Goal: Information Seeking & Learning: Learn about a topic

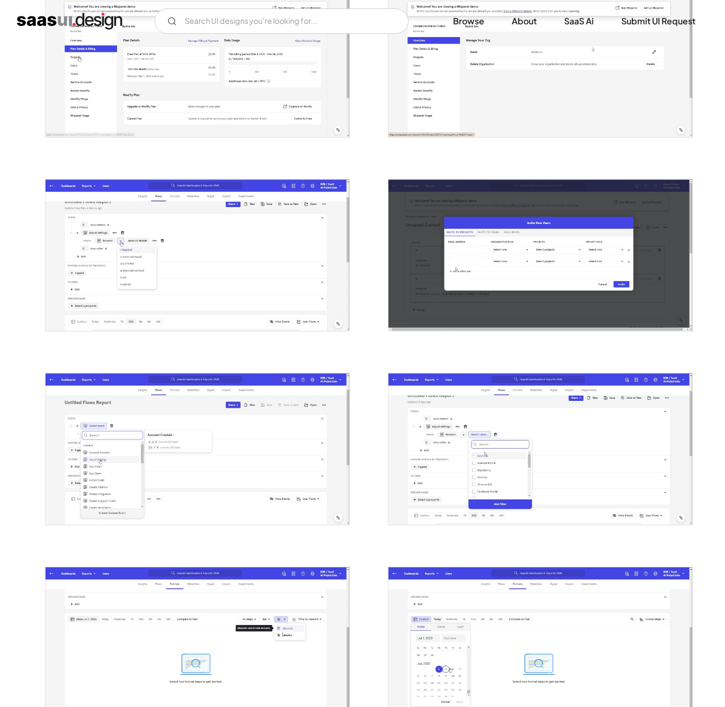
scroll to position [581, 0]
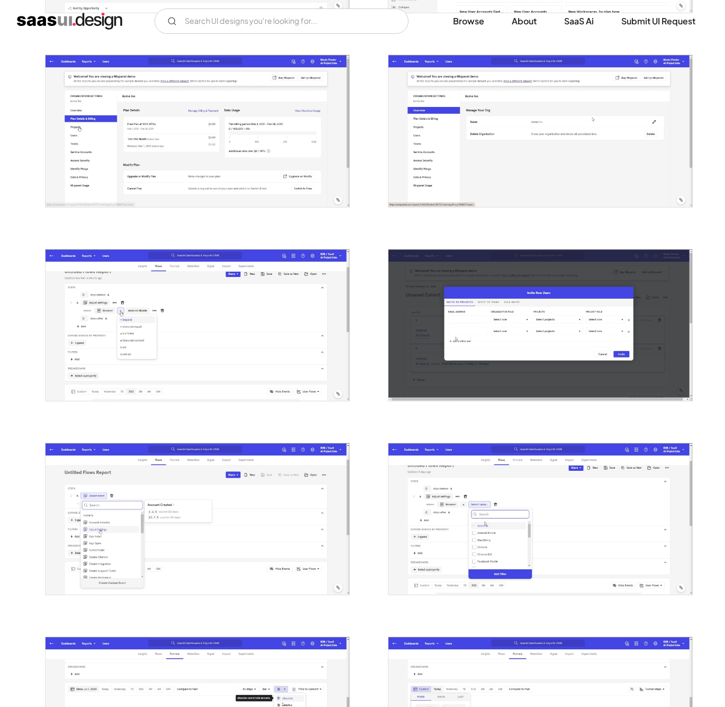
click at [222, 372] on img "open lightbox" at bounding box center [198, 324] width 304 height 151
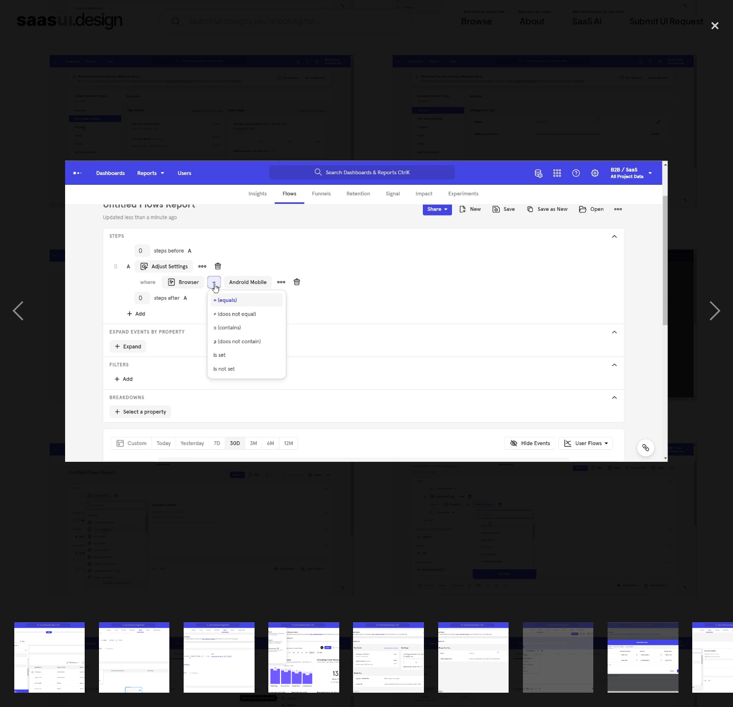
click at [315, 528] on div at bounding box center [366, 310] width 733 height 593
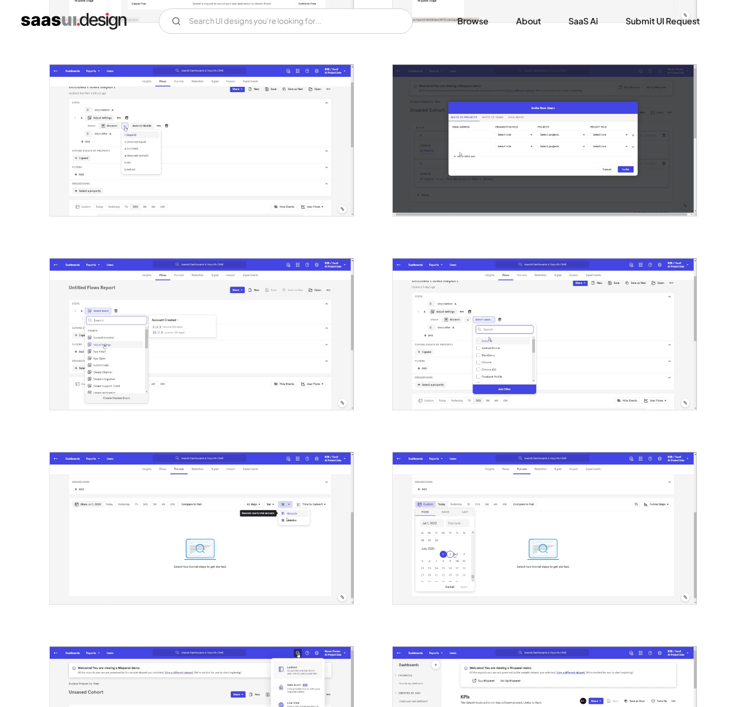
scroll to position [886, 0]
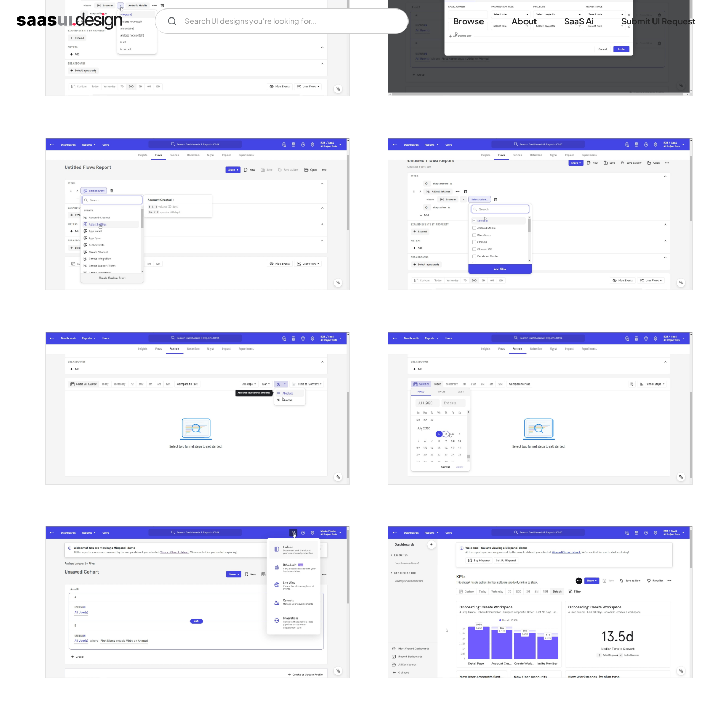
click at [457, 451] on img "open lightbox" at bounding box center [541, 407] width 304 height 151
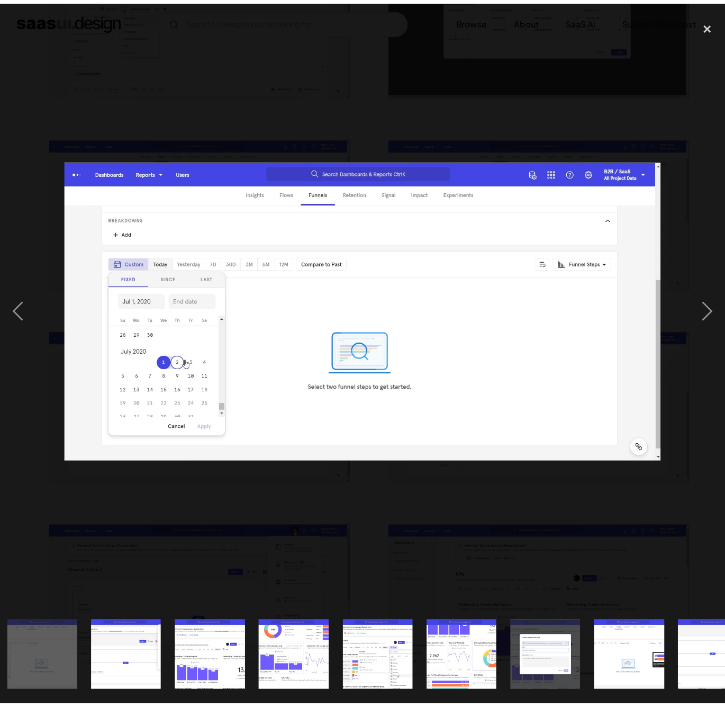
scroll to position [0, 940]
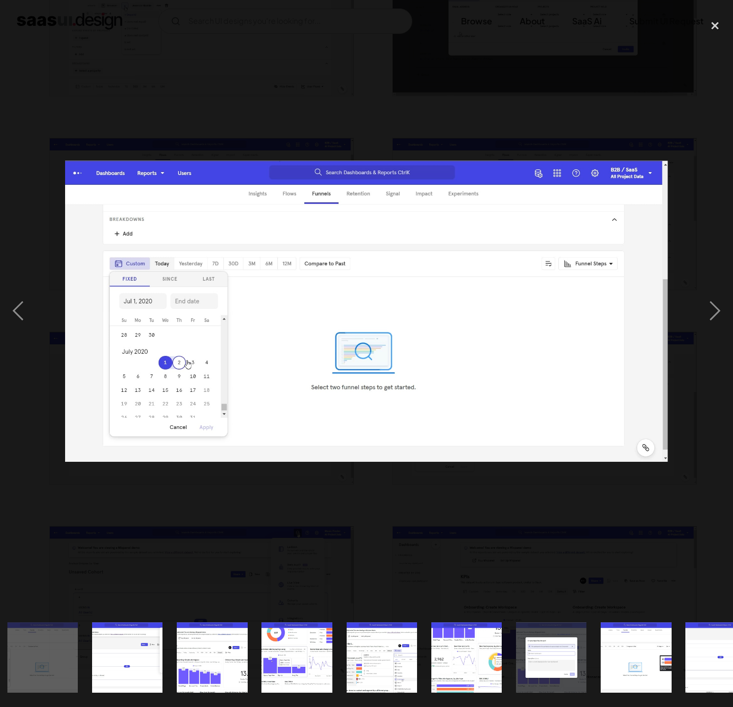
click at [391, 538] on div at bounding box center [366, 310] width 733 height 593
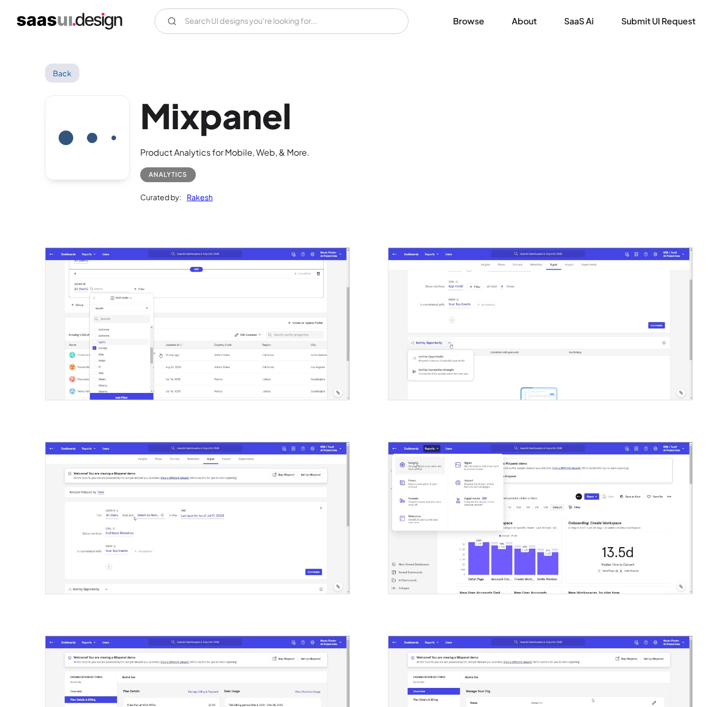
scroll to position [356, 0]
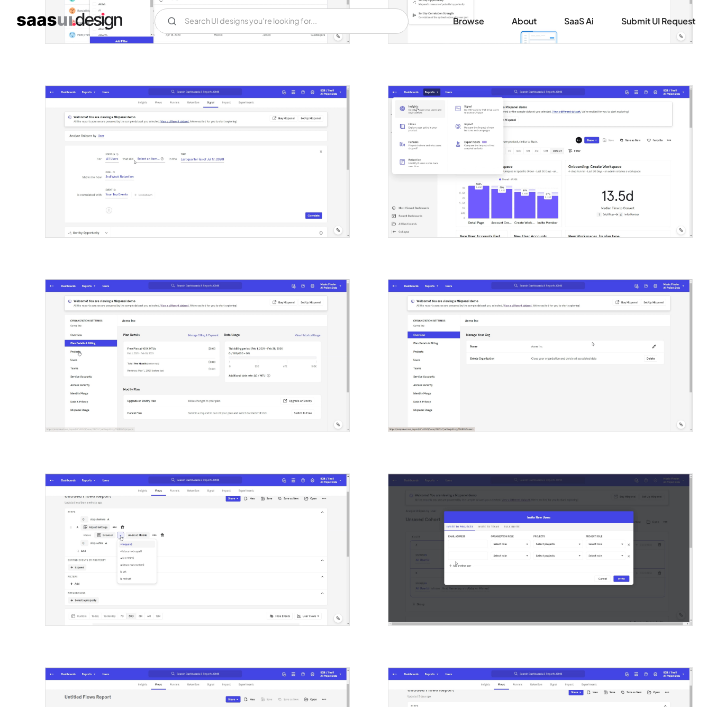
click at [203, 556] on img "open lightbox" at bounding box center [198, 549] width 304 height 151
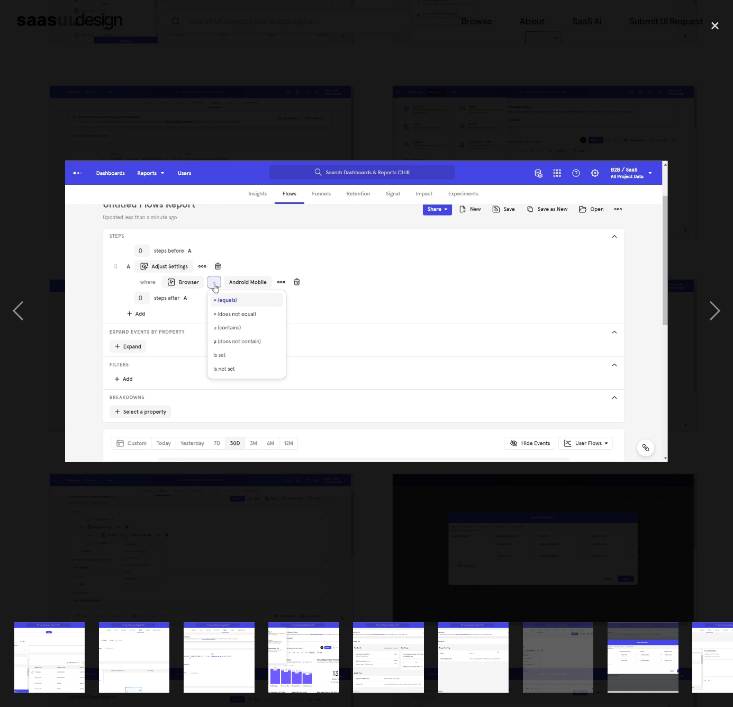
click at [267, 521] on div at bounding box center [366, 310] width 733 height 593
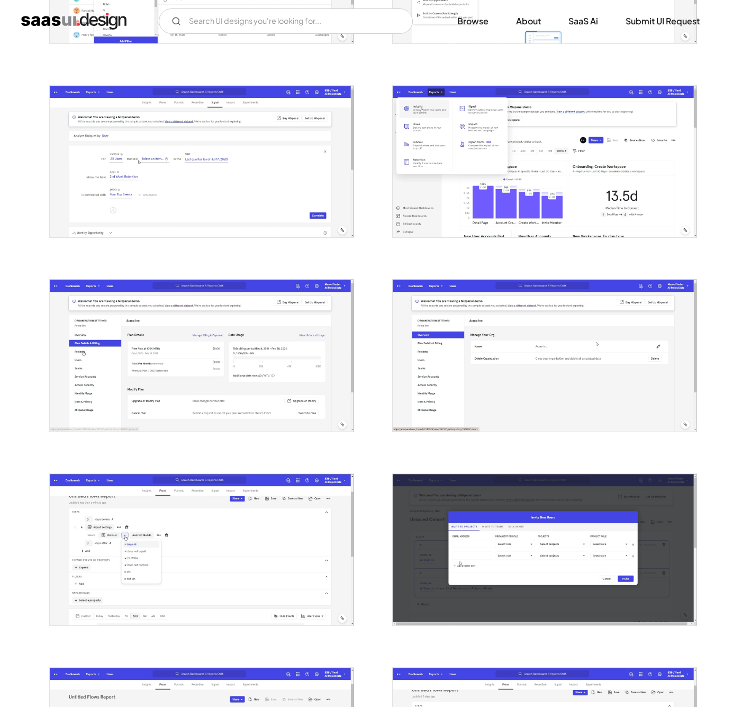
scroll to position [0, 0]
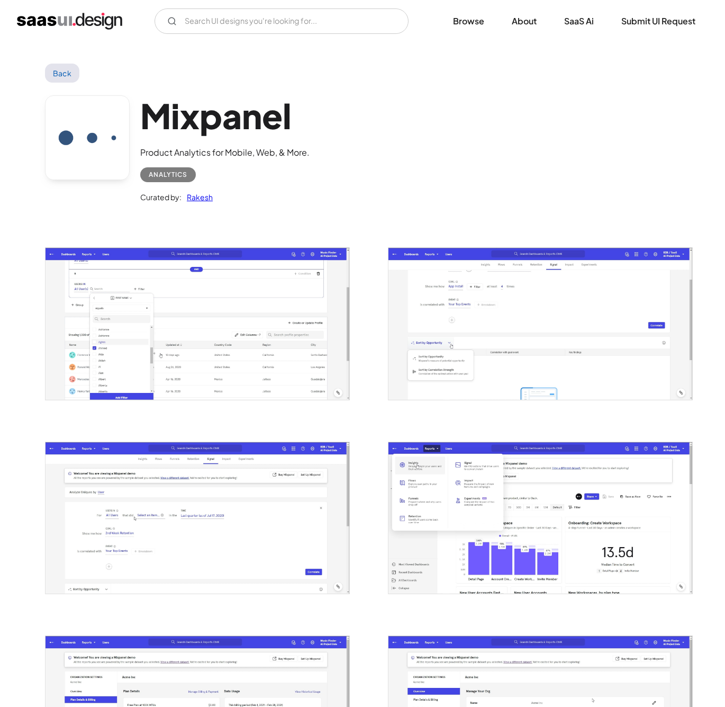
click at [439, 508] on img "open lightbox" at bounding box center [541, 517] width 304 height 151
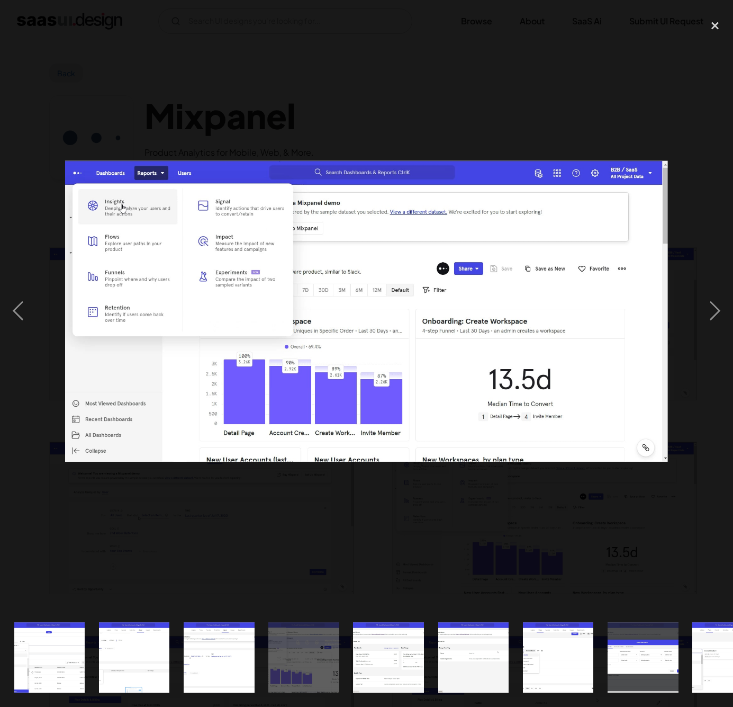
click at [401, 508] on div at bounding box center [366, 310] width 733 height 593
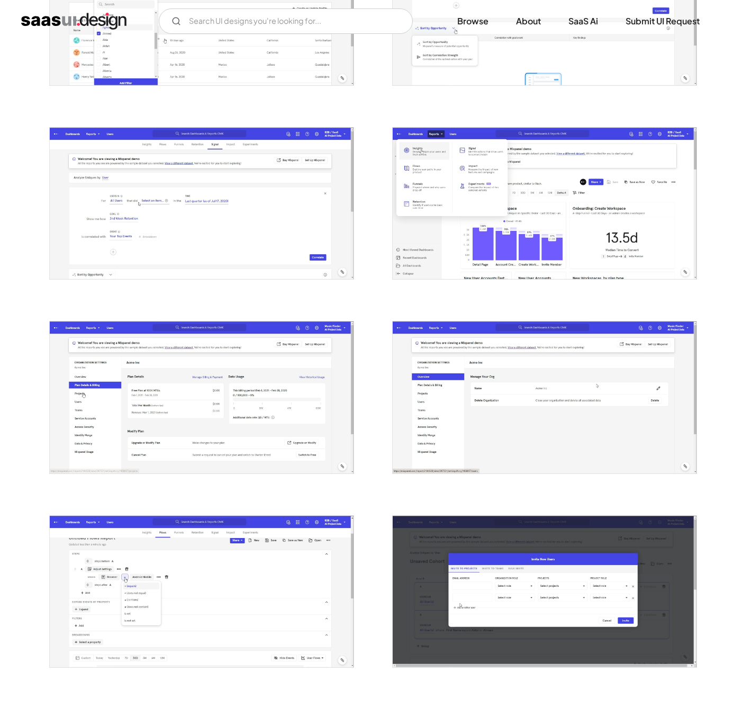
scroll to position [668, 0]
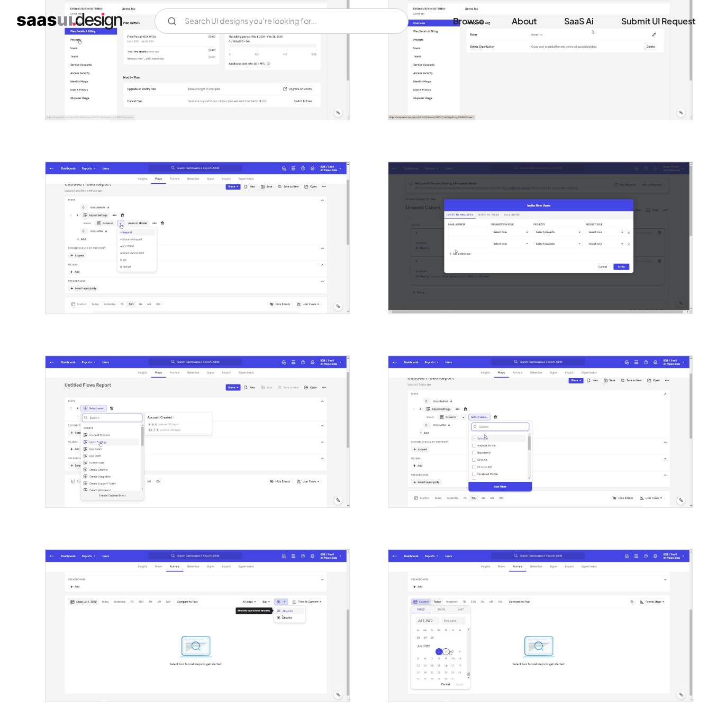
click at [422, 450] on img "open lightbox" at bounding box center [541, 431] width 304 height 151
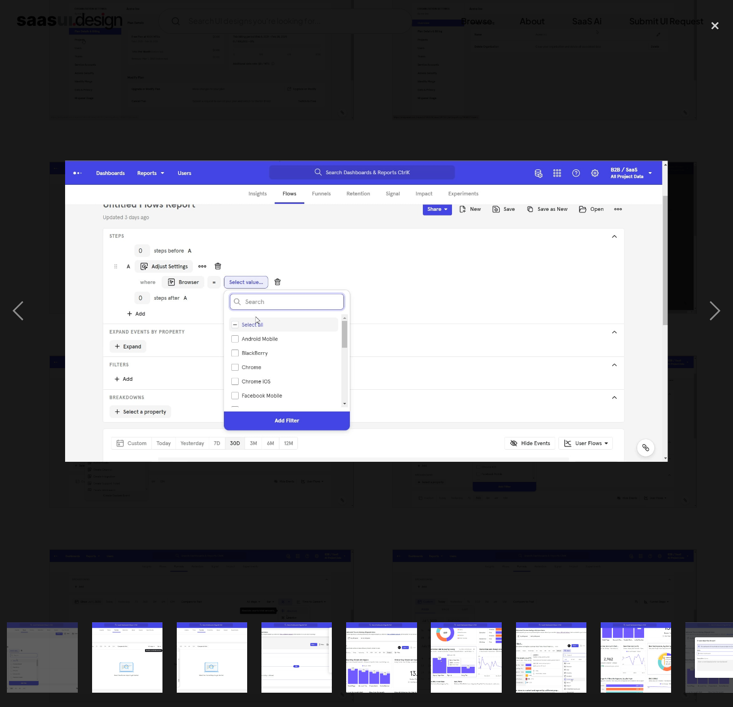
scroll to position [0, 770]
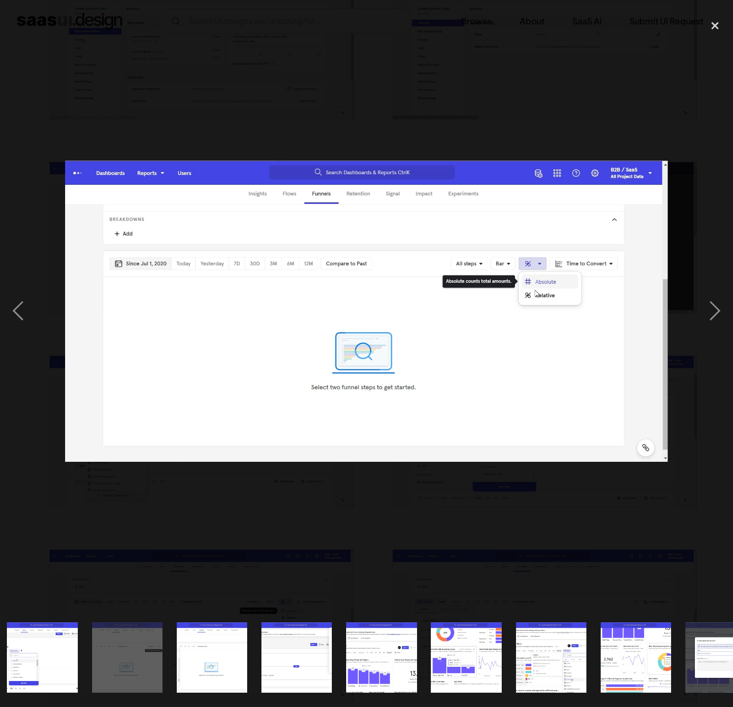
click at [368, 664] on img "show item 14 of 20" at bounding box center [382, 657] width 142 height 71
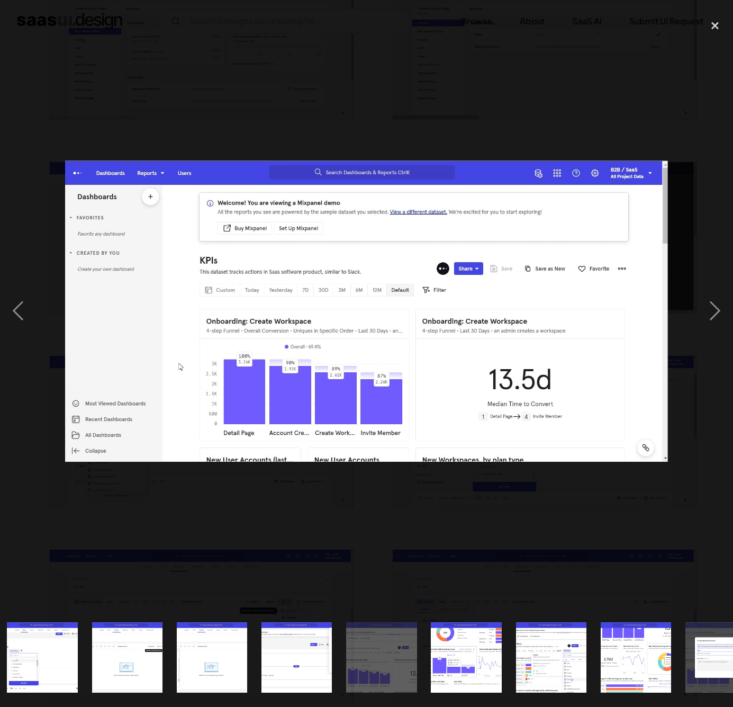
click at [432, 656] on img "show item 15 of 20" at bounding box center [466, 657] width 142 height 71
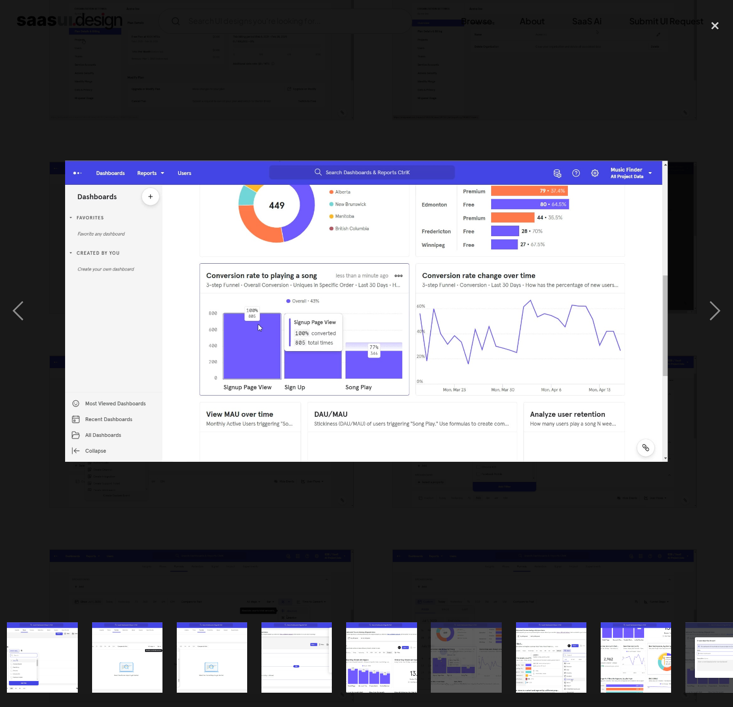
click at [551, 649] on img "show item 16 of 20" at bounding box center [551, 657] width 142 height 71
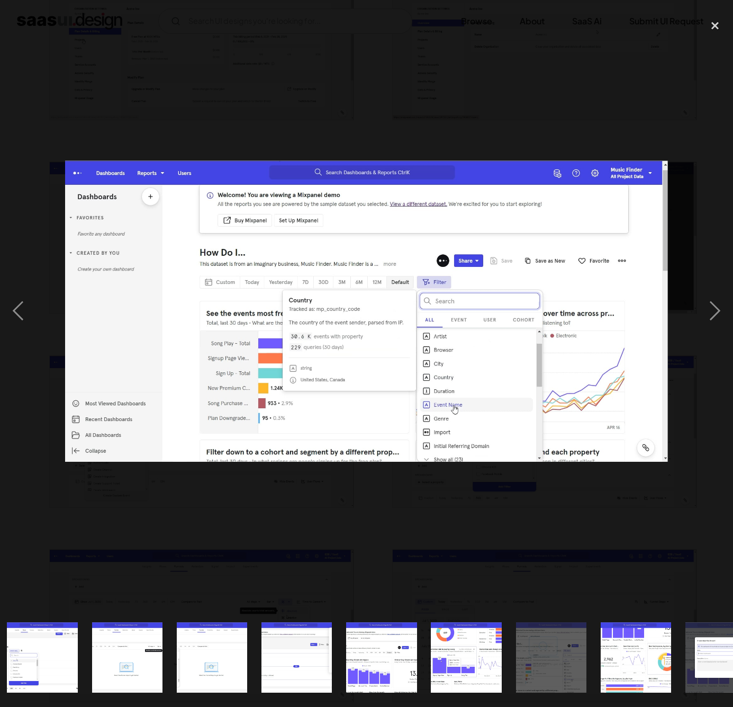
click at [635, 646] on img "show item 17 of 20" at bounding box center [636, 657] width 142 height 71
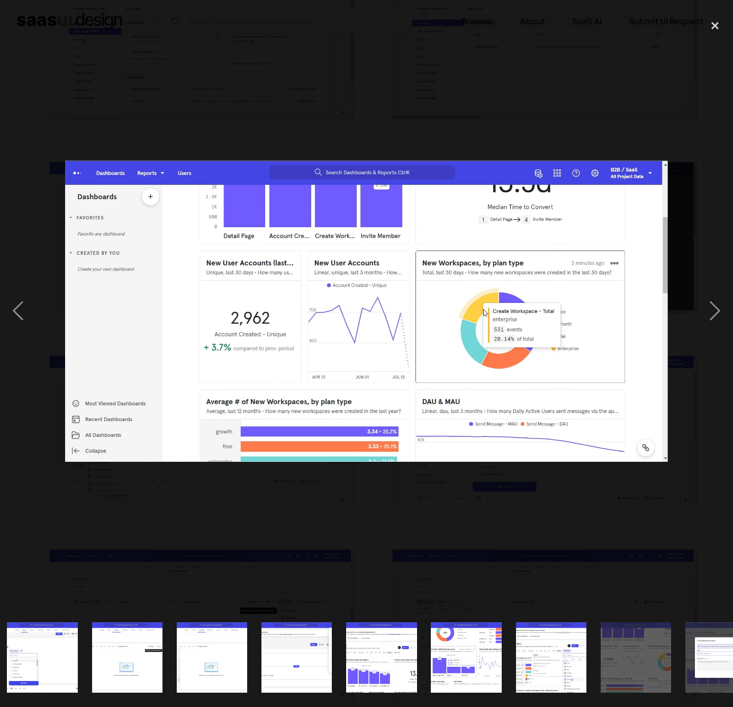
click at [711, 644] on img "show item 18 of 20" at bounding box center [721, 657] width 142 height 71
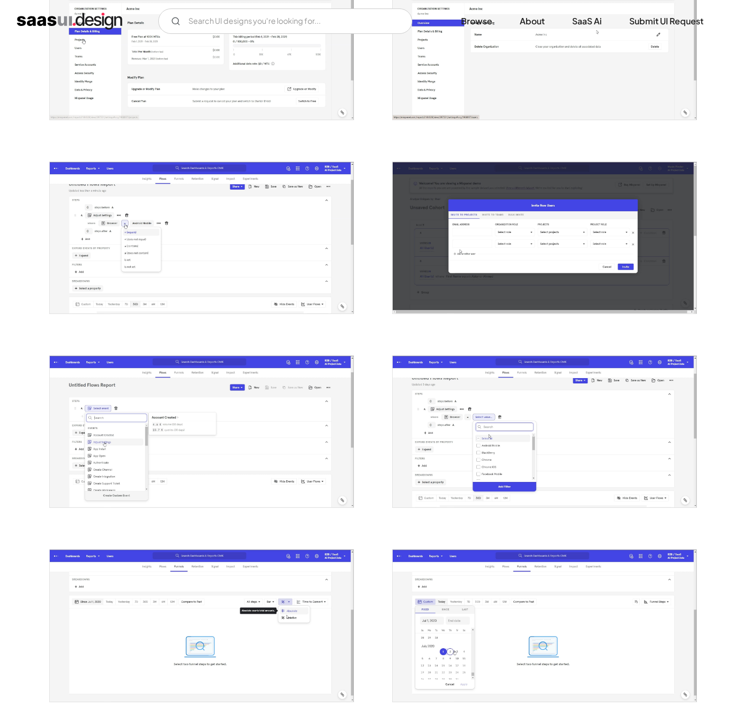
scroll to position [0, 0]
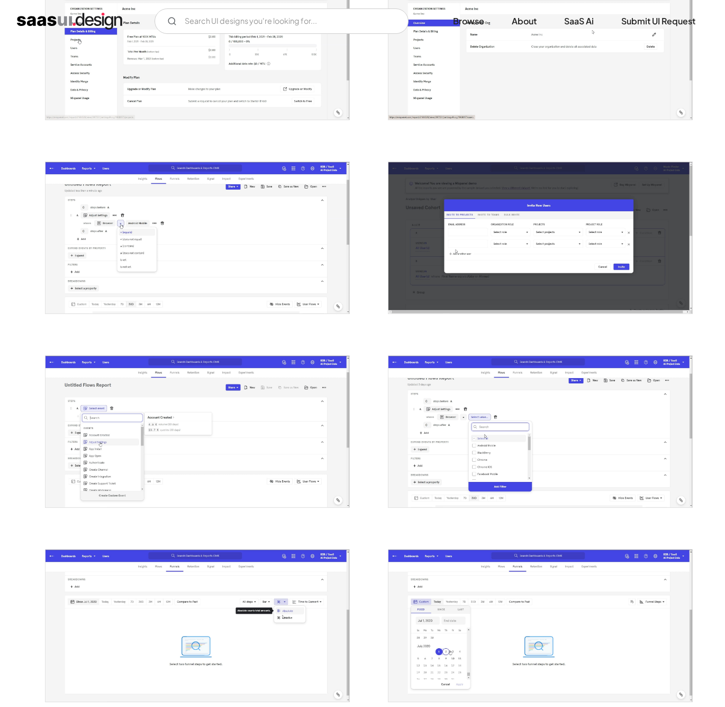
click at [151, 465] on img "open lightbox" at bounding box center [198, 431] width 304 height 151
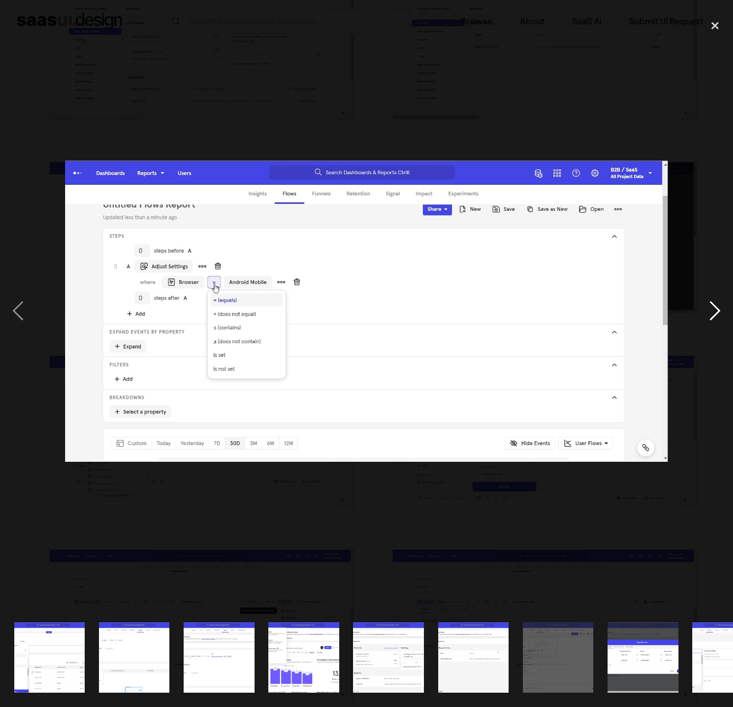
click at [716, 311] on div "next image" at bounding box center [715, 310] width 36 height 593
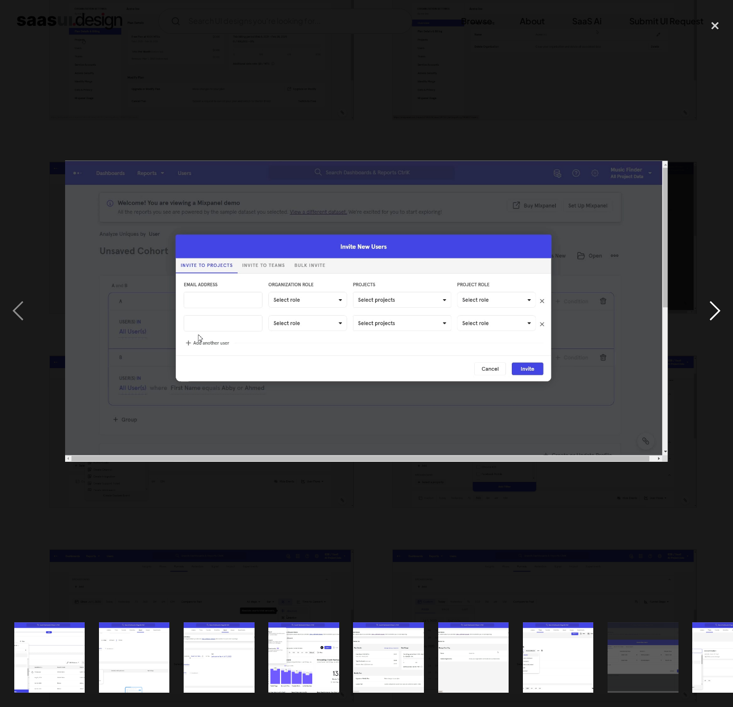
click at [716, 311] on div "next image" at bounding box center [715, 310] width 36 height 593
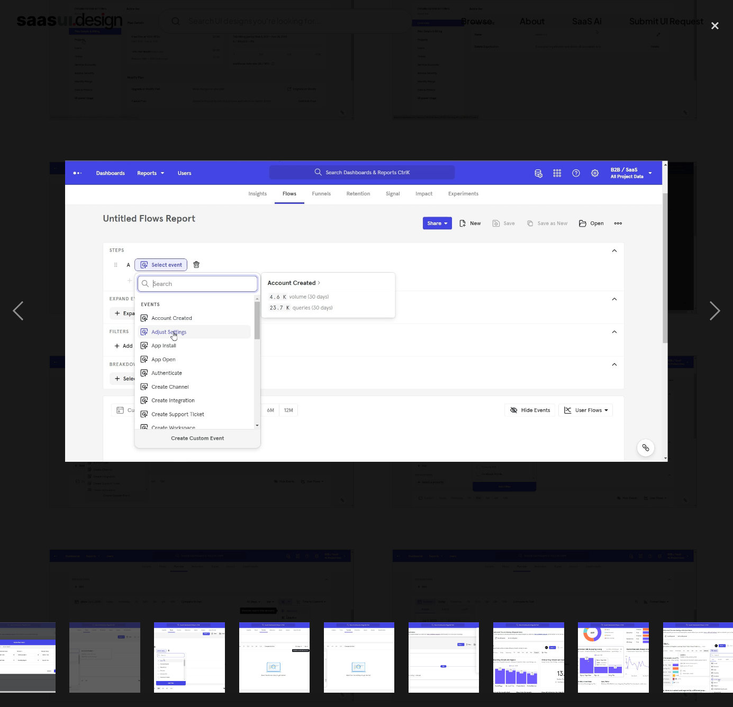
scroll to position [0, 685]
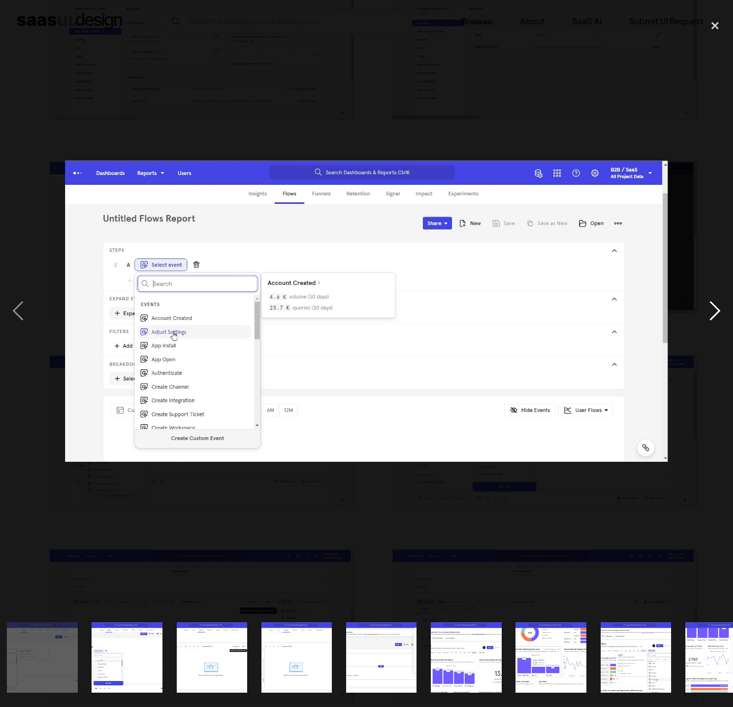
click at [711, 303] on div "next image" at bounding box center [715, 310] width 36 height 593
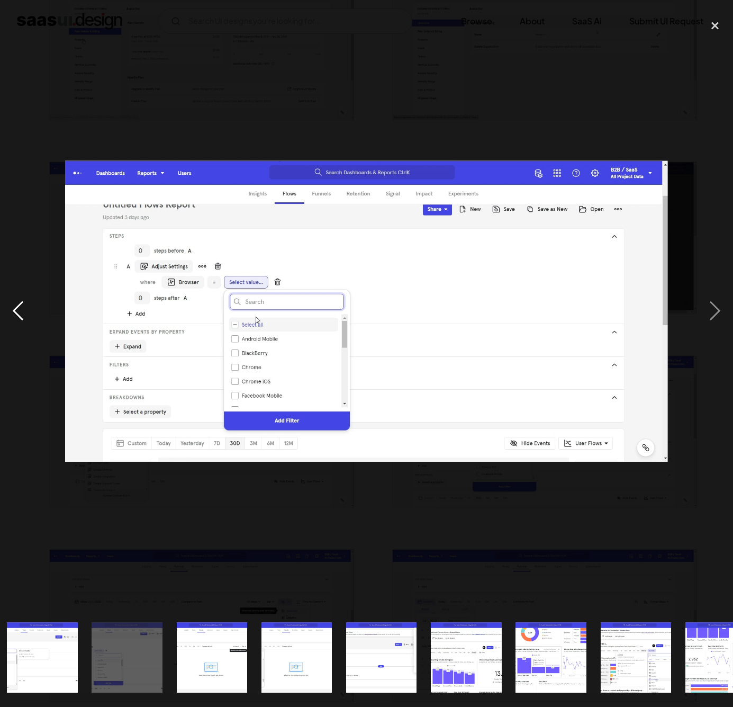
click at [17, 313] on div "previous image" at bounding box center [18, 310] width 36 height 593
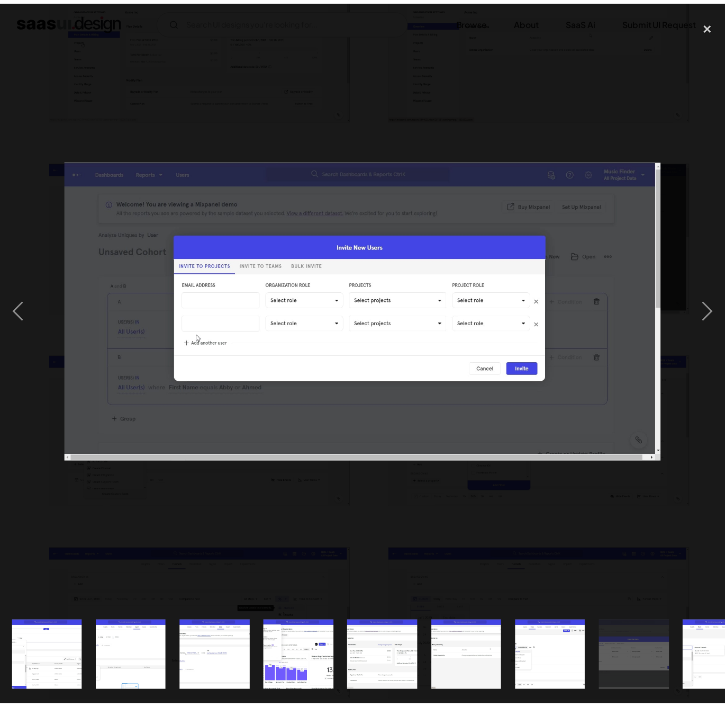
scroll to position [0, 0]
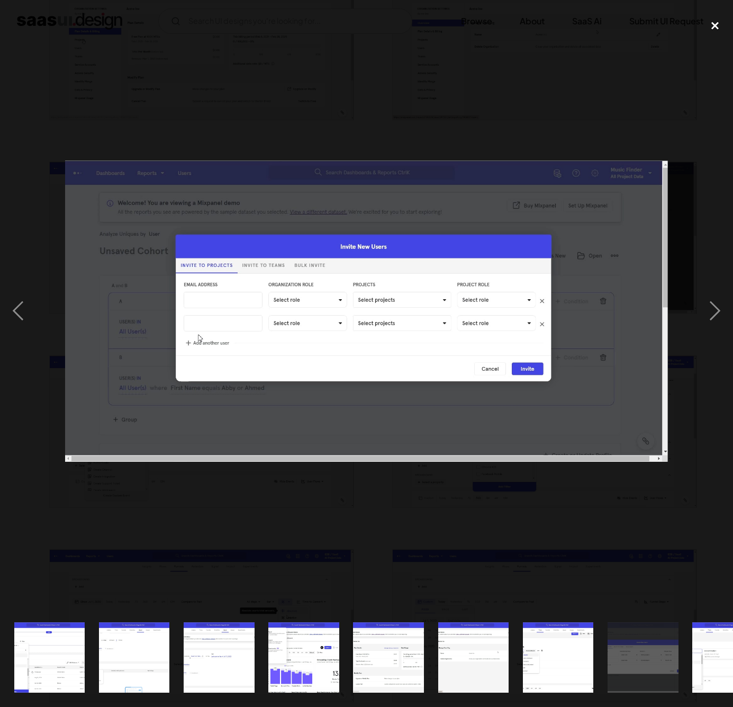
click at [713, 25] on div "close lightbox" at bounding box center [715, 25] width 36 height 23
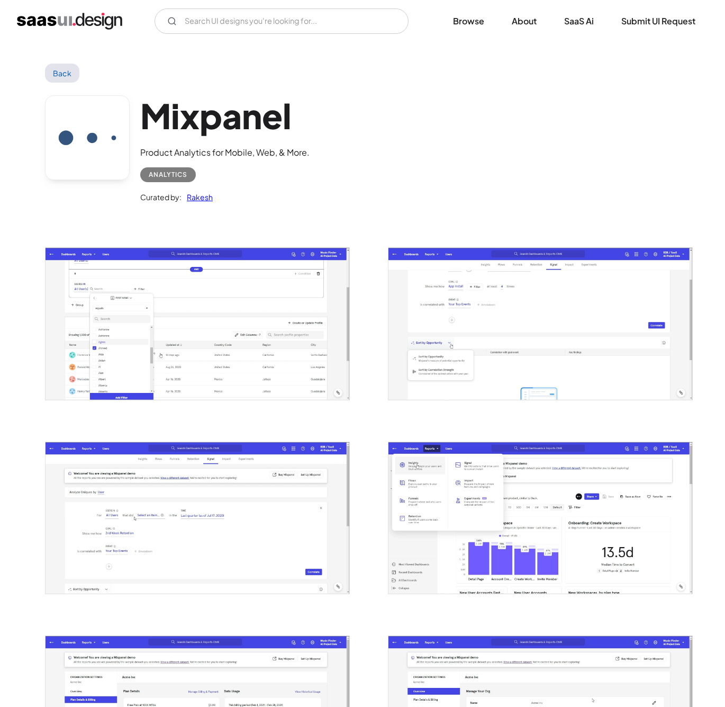
click at [155, 175] on div "Analytics" at bounding box center [168, 174] width 39 height 13
copy div "Analytics"
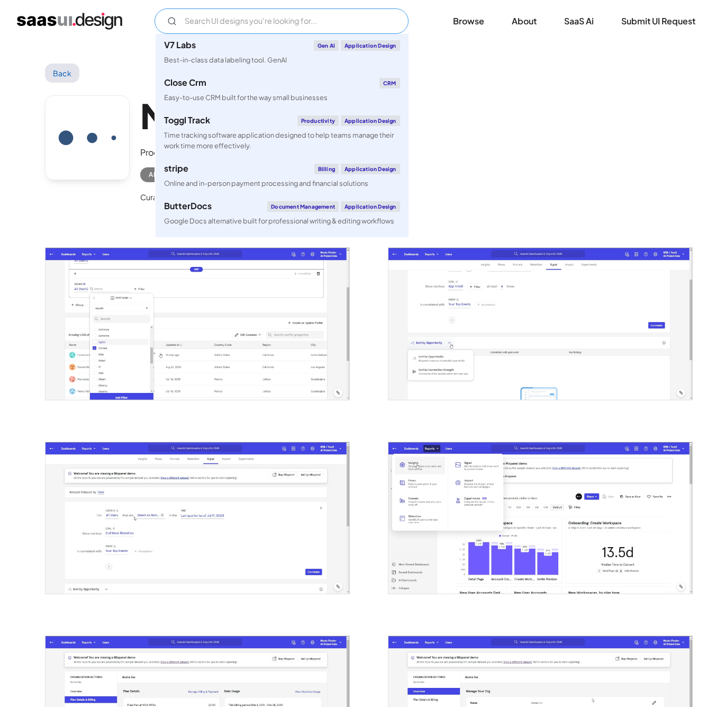
click at [200, 15] on input "Email Form" at bounding box center [282, 20] width 254 height 25
paste input "ANALYTICS"
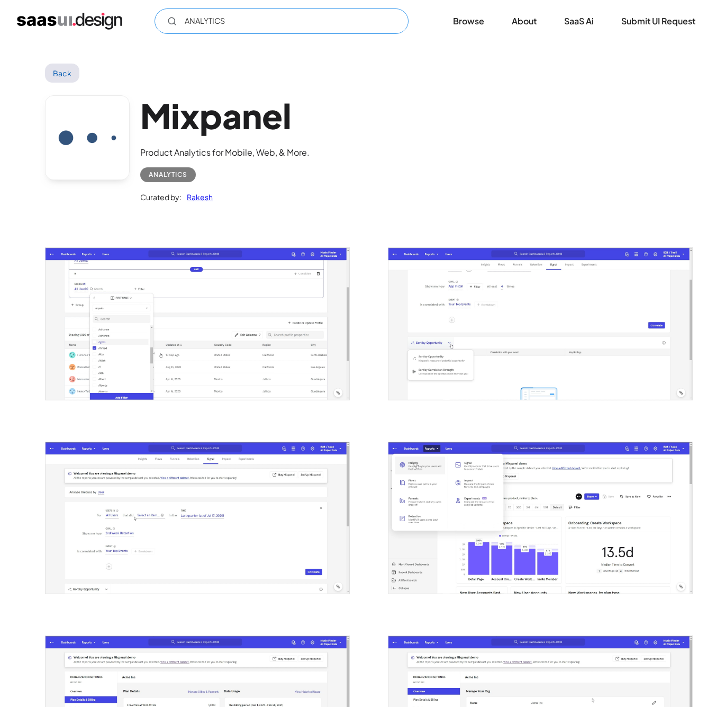
type input "ANALYTICS"
click at [77, 15] on img "home" at bounding box center [69, 21] width 105 height 17
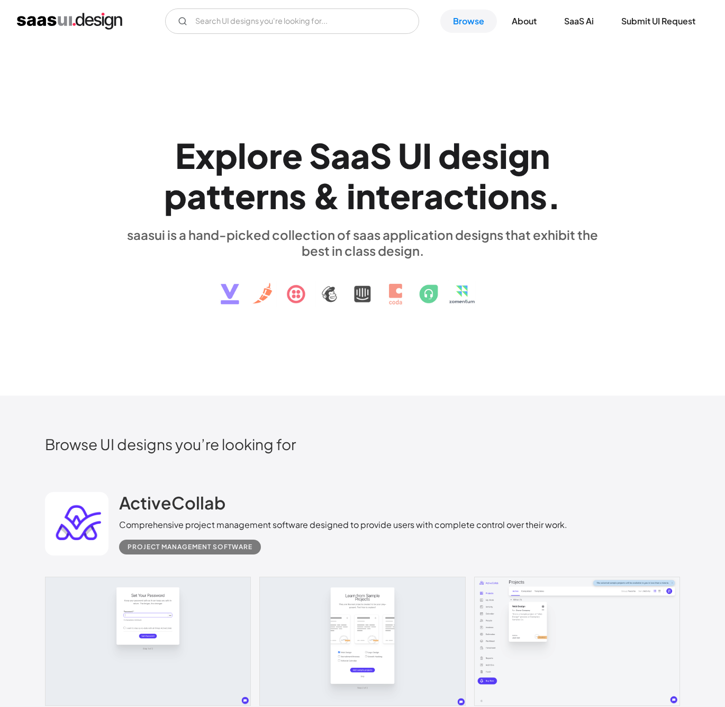
click at [363, 296] on img at bounding box center [362, 285] width 321 height 55
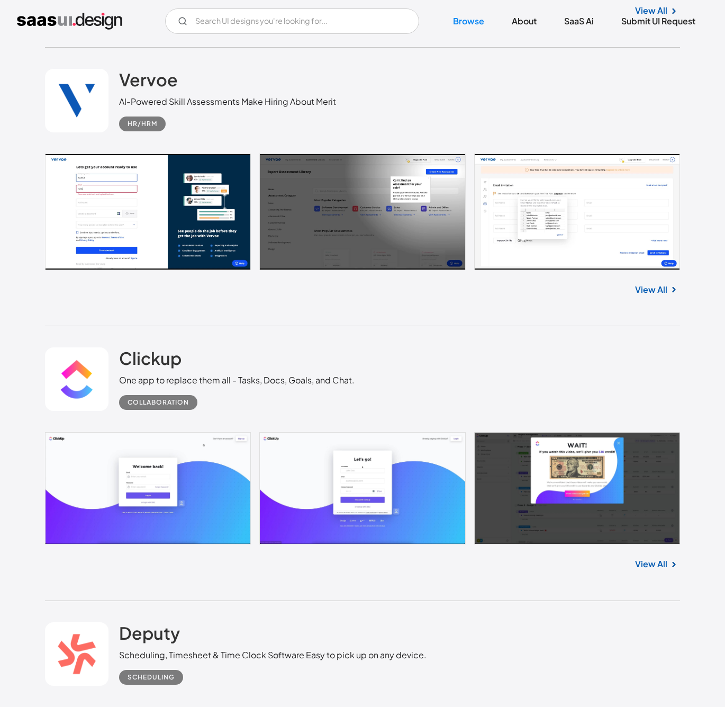
scroll to position [14440, 0]
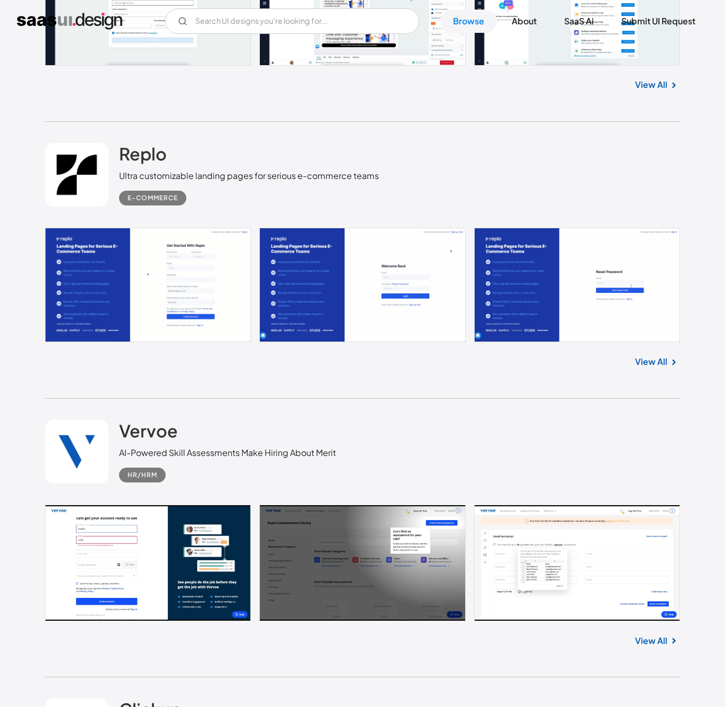
click at [655, 361] on link "View All" at bounding box center [651, 361] width 32 height 13
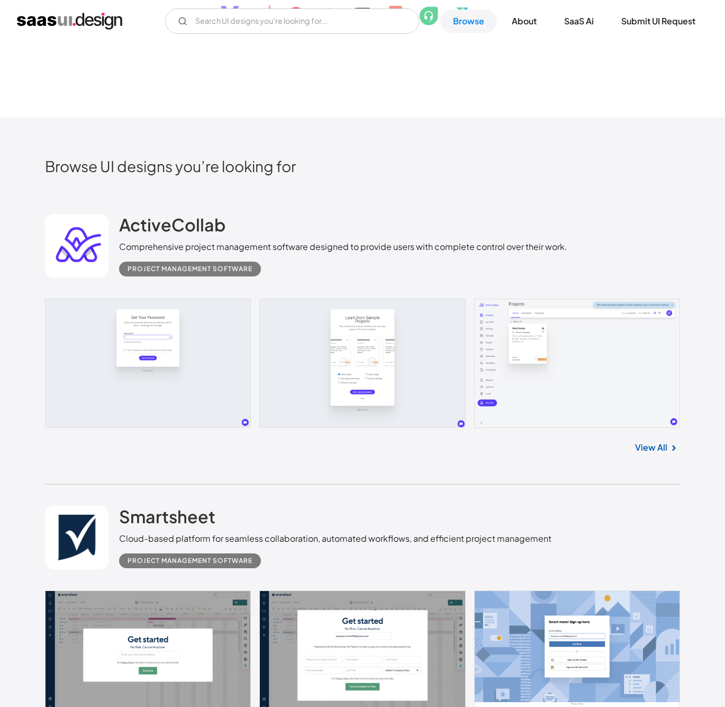
scroll to position [0, 0]
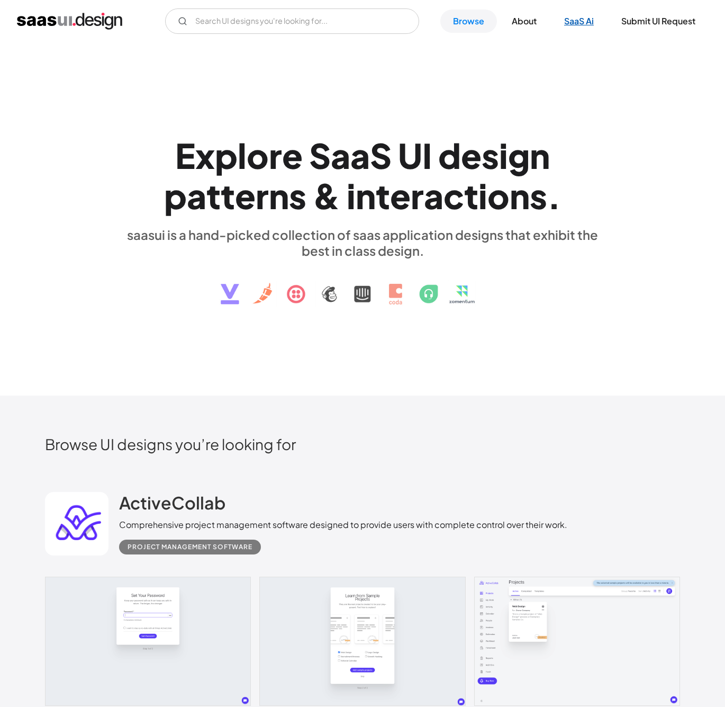
click at [571, 21] on link "SaaS Ai" at bounding box center [579, 21] width 55 height 23
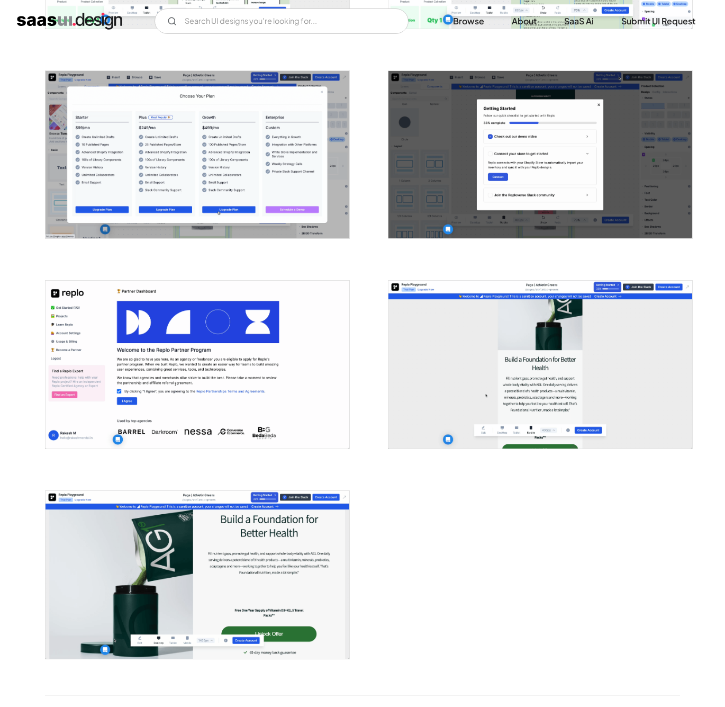
scroll to position [1513, 0]
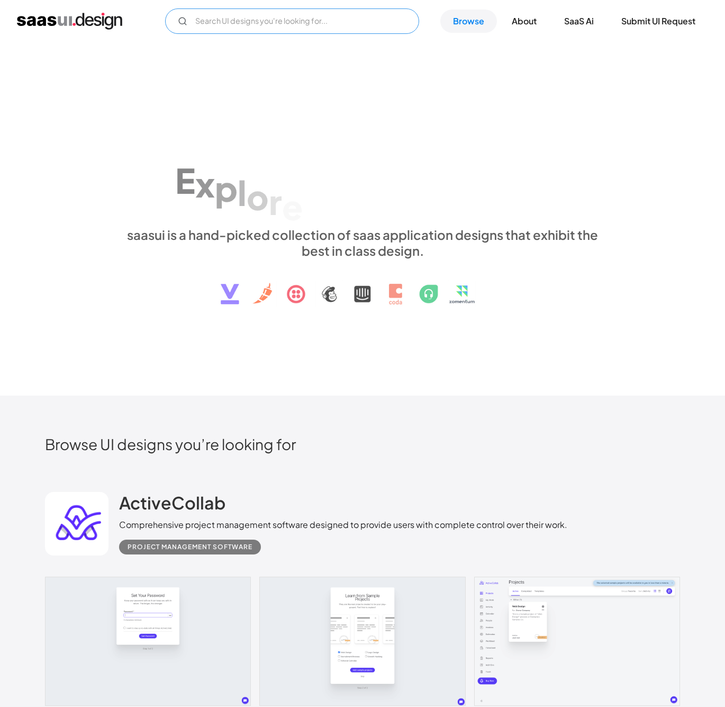
click at [312, 25] on input "Email Form" at bounding box center [292, 20] width 254 height 25
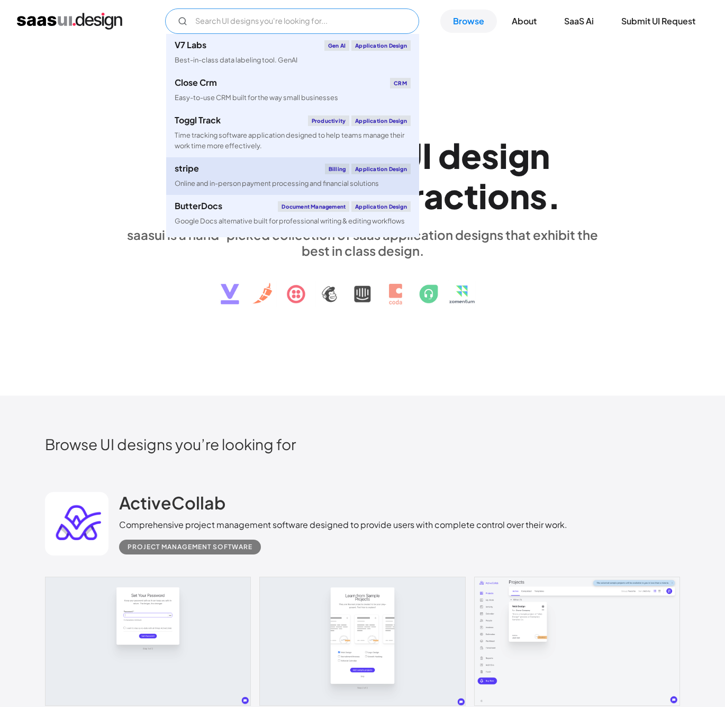
click at [217, 173] on div "stripe Billing Application Design" at bounding box center [293, 169] width 236 height 11
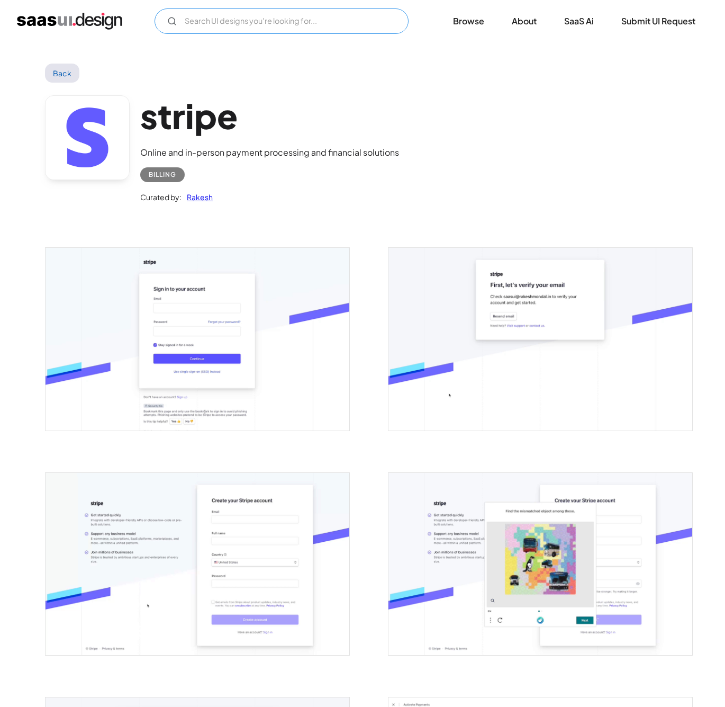
click at [263, 21] on input "Email Form" at bounding box center [282, 20] width 254 height 25
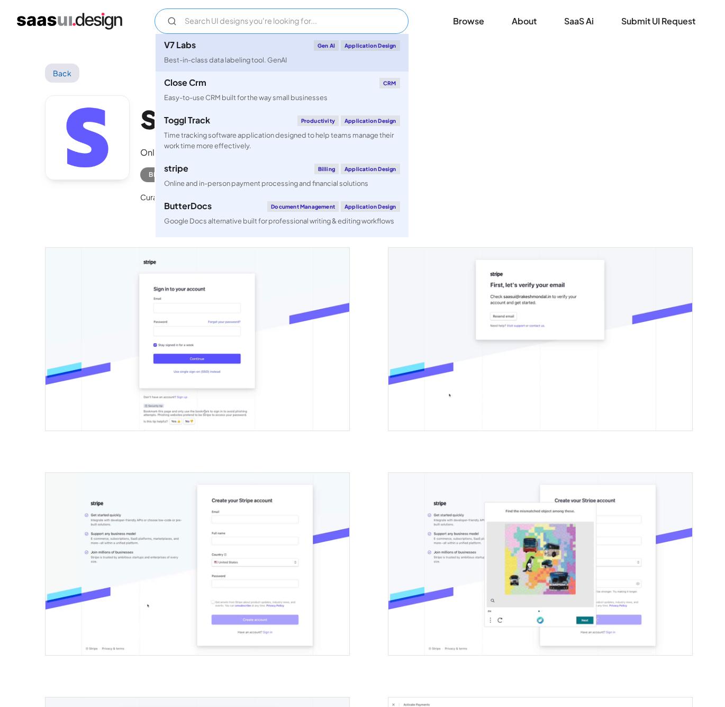
click at [237, 60] on div "Best-in-class data labeling tool. GenAI" at bounding box center [225, 60] width 123 height 10
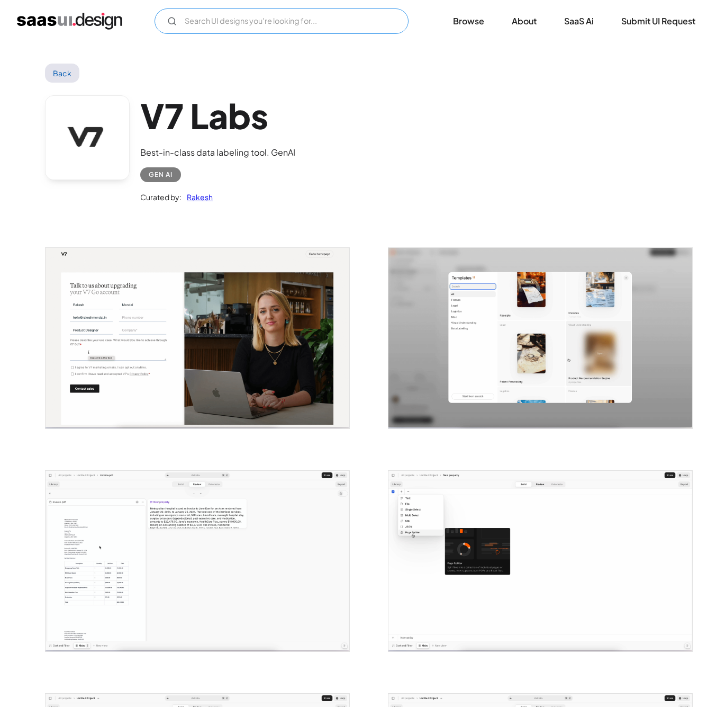
click at [230, 26] on input "Email Form" at bounding box center [282, 20] width 254 height 25
type input "Kustomer"
click at [78, 25] on img "home" at bounding box center [69, 21] width 105 height 17
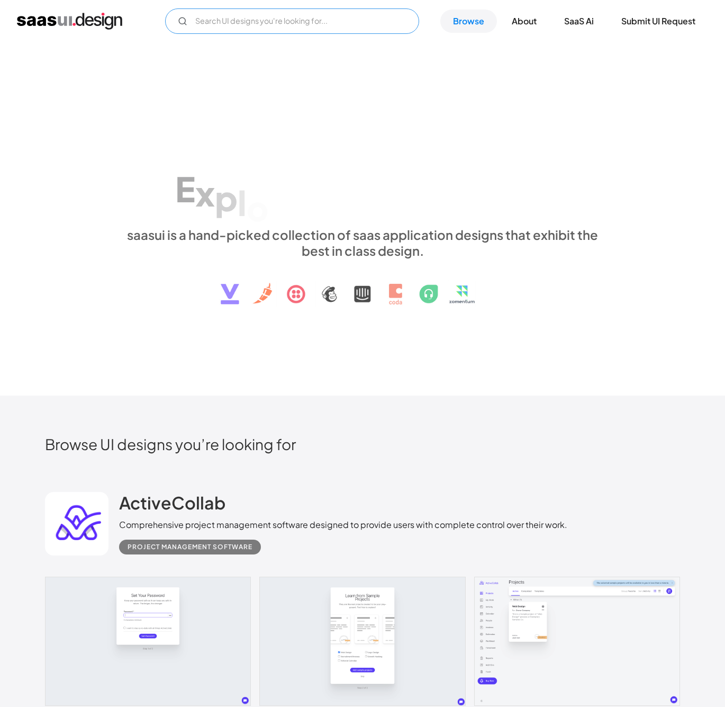
click at [250, 20] on input "Email Form" at bounding box center [292, 20] width 254 height 25
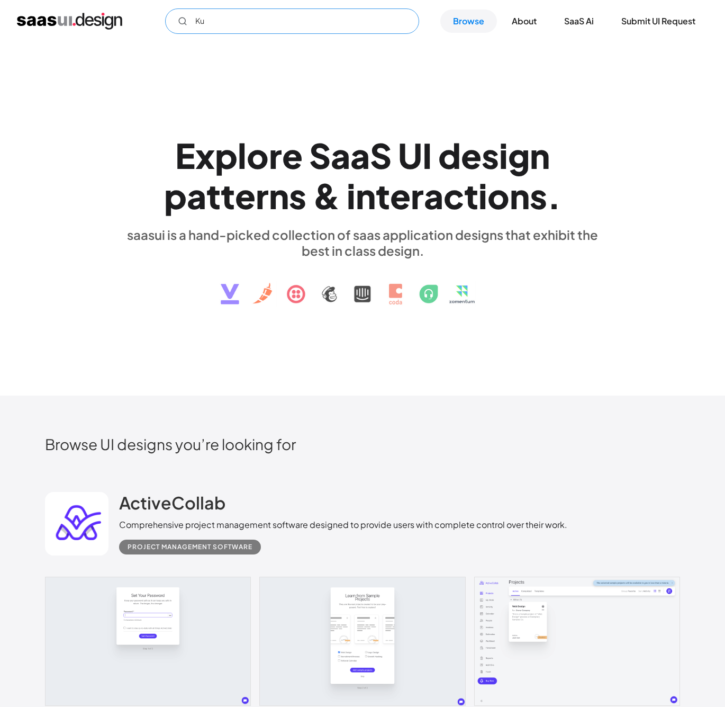
type input "K"
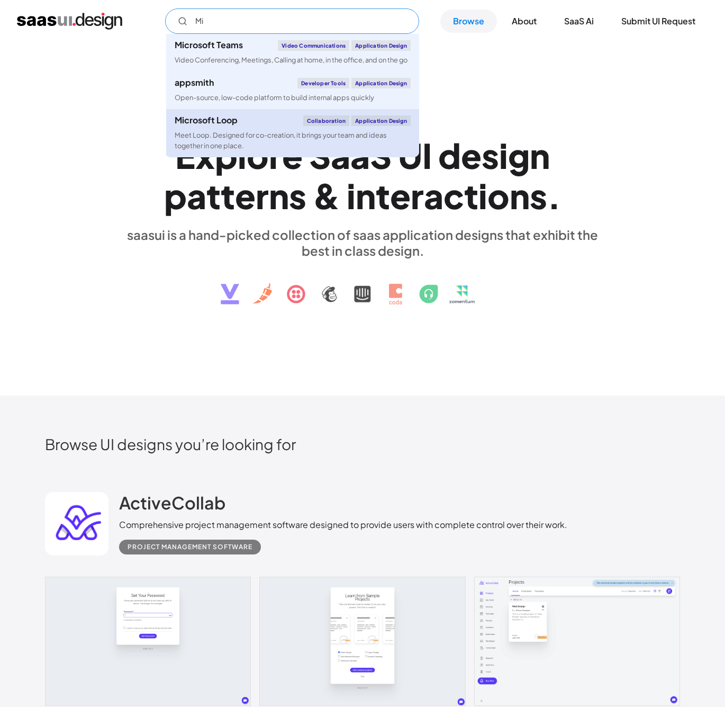
click at [222, 124] on div "Microsoft Loop" at bounding box center [206, 120] width 63 height 8
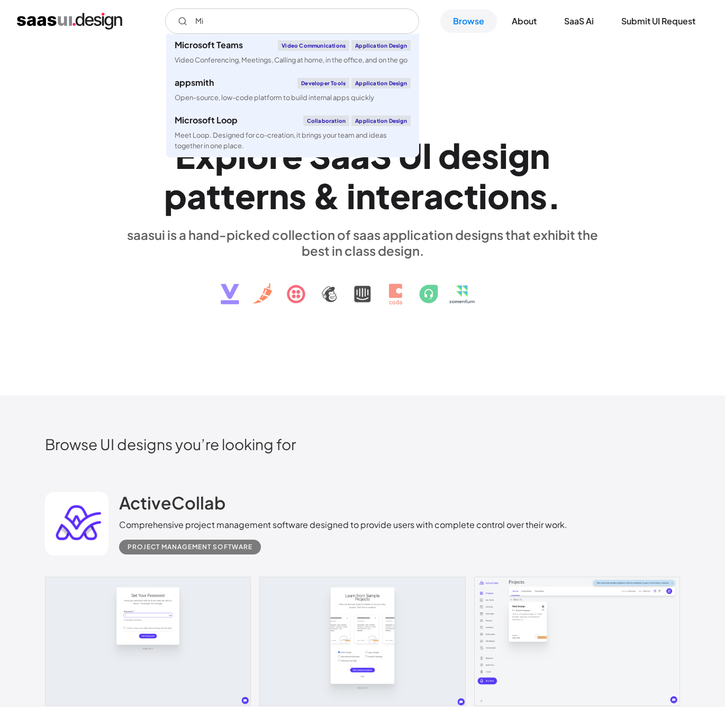
click at [477, 255] on div "saasui is a hand-picked collection of saas application designs that exhibit the…" at bounding box center [362, 243] width 487 height 32
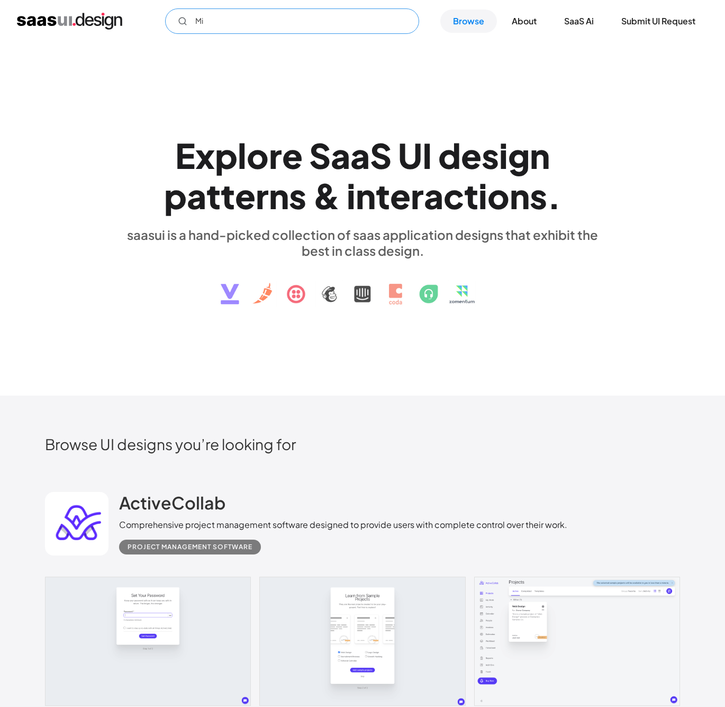
click at [247, 30] on input "Mi" at bounding box center [292, 20] width 254 height 25
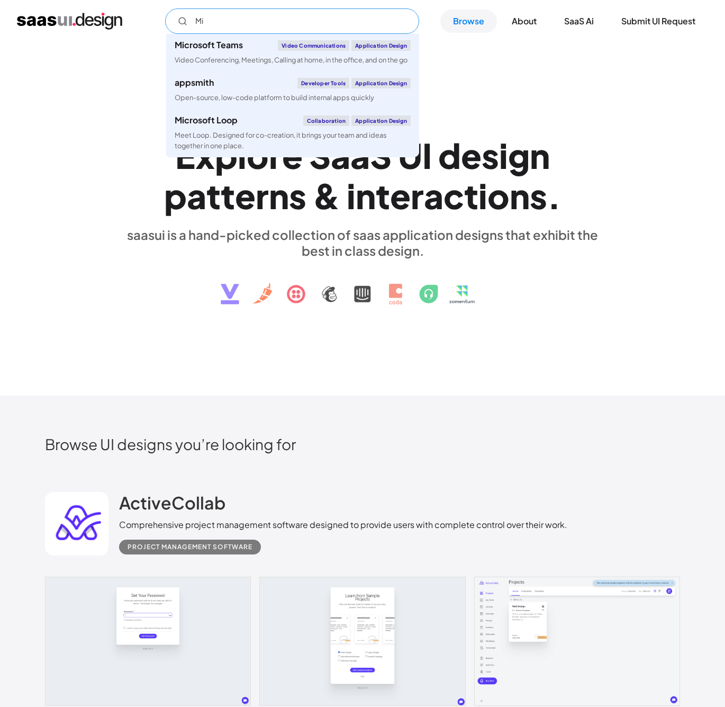
click at [247, 30] on input "Mi" at bounding box center [292, 20] width 254 height 25
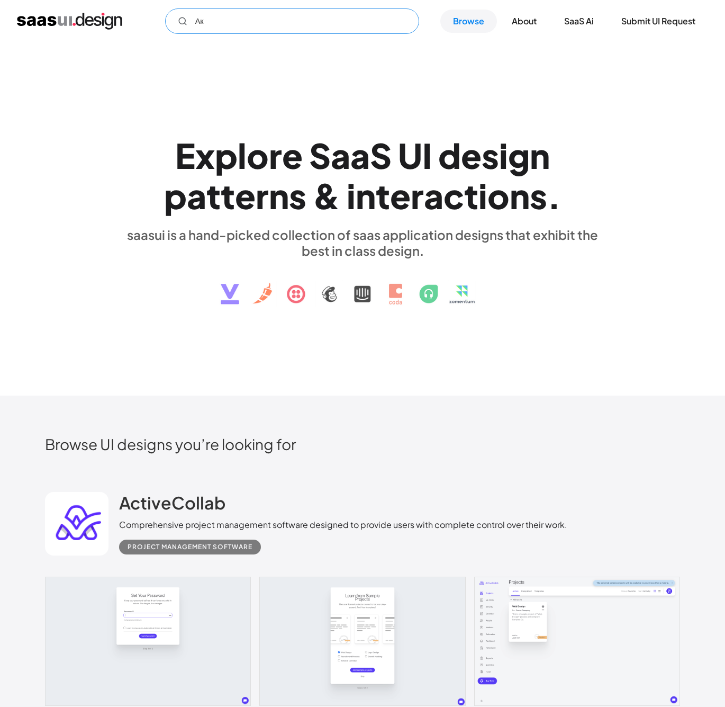
type input "[PERSON_NAME]"
type input "Fresh"
click at [474, 21] on link "Browse" at bounding box center [468, 21] width 57 height 23
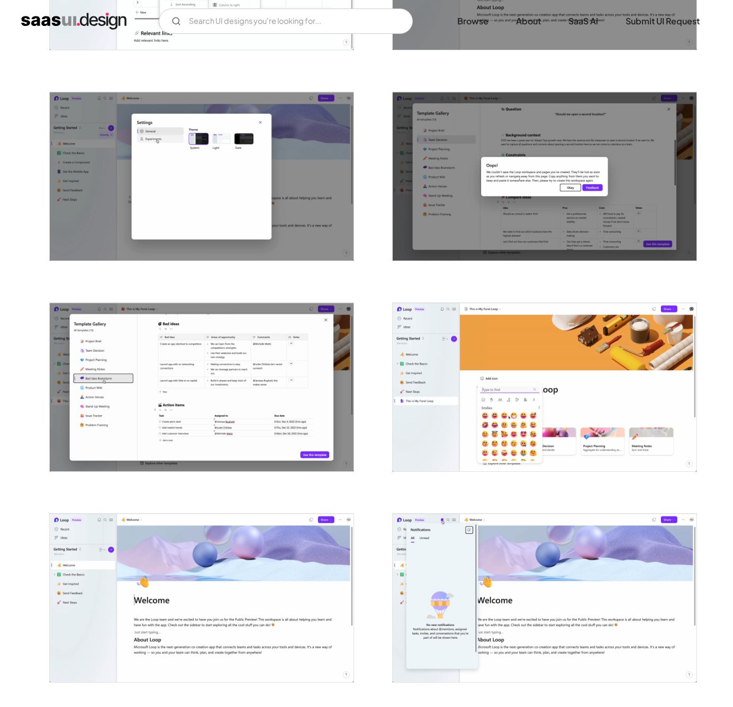
scroll to position [1005, 0]
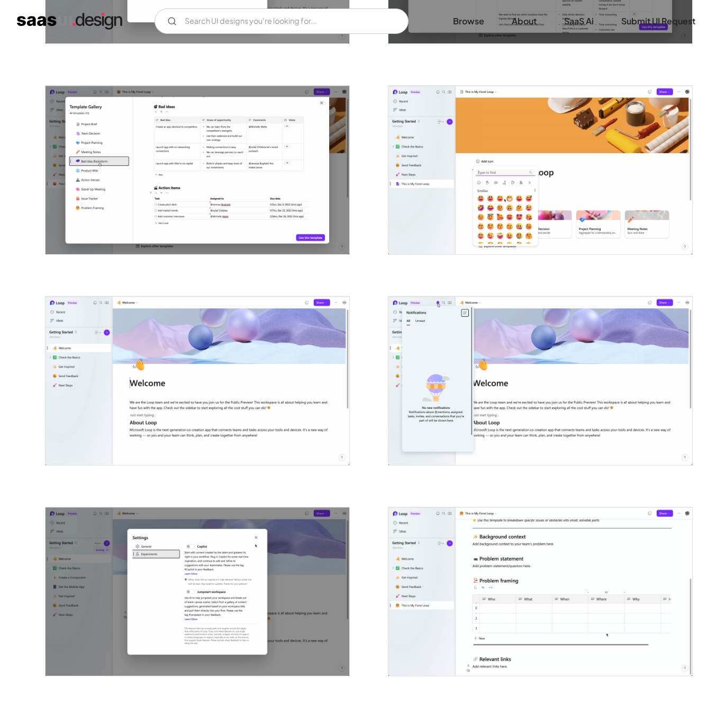
click at [467, 339] on img "open lightbox" at bounding box center [541, 380] width 304 height 168
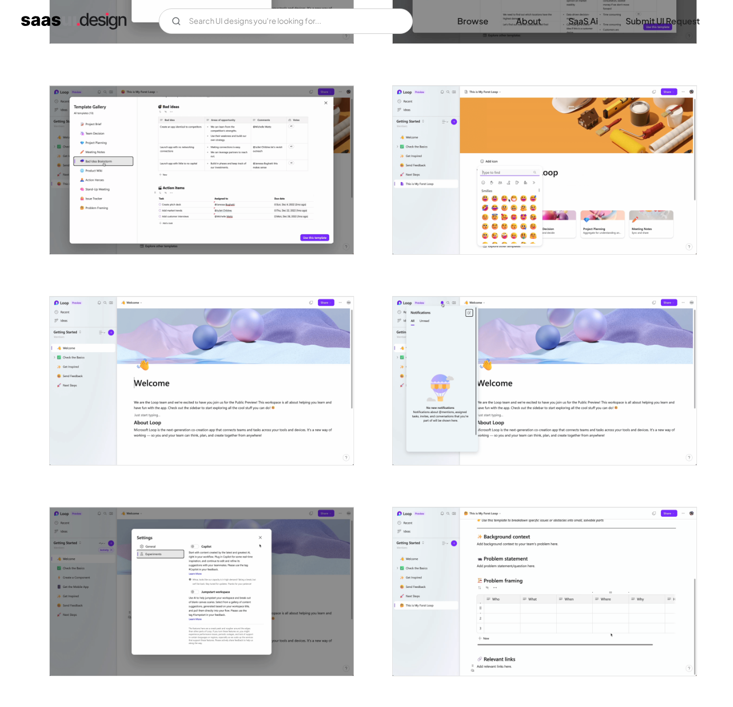
scroll to position [0, 0]
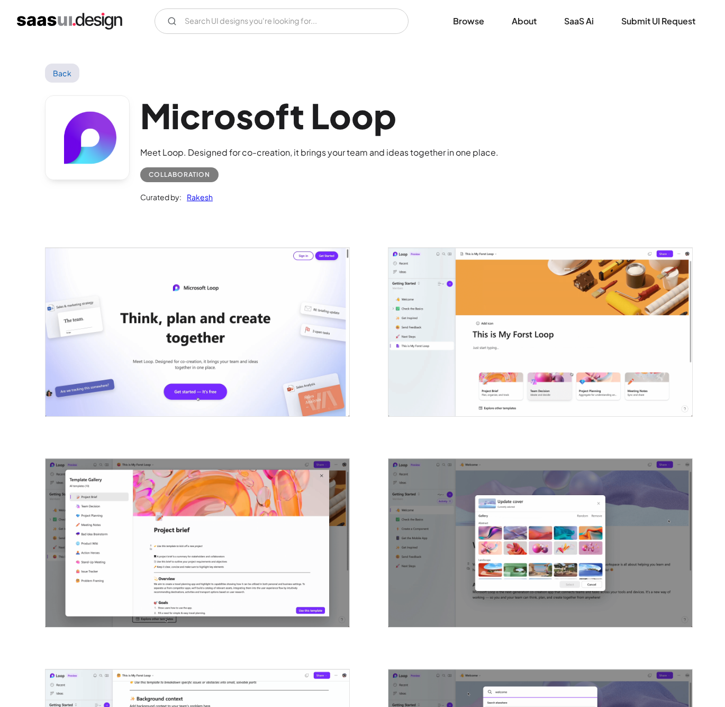
click at [448, 353] on img "open lightbox" at bounding box center [541, 332] width 304 height 168
click at [62, 70] on link "Back" at bounding box center [62, 73] width 34 height 19
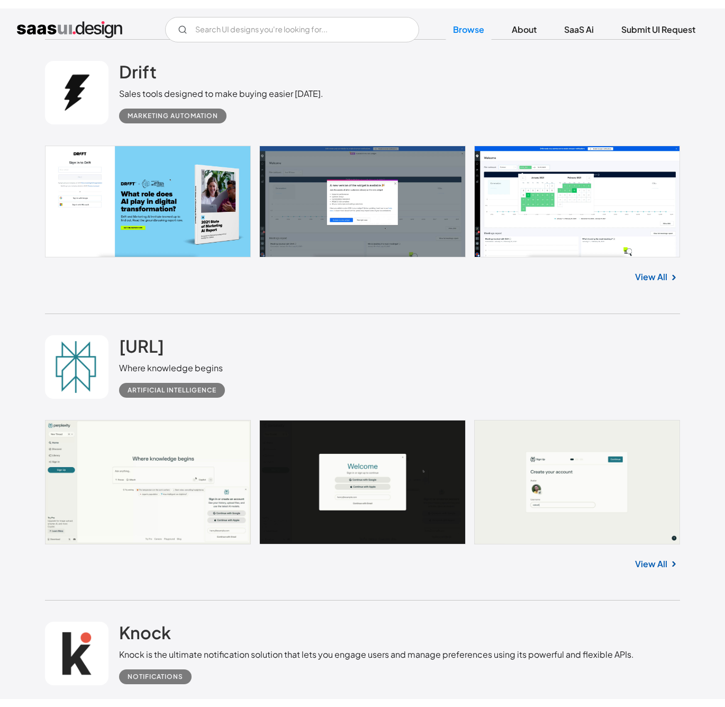
scroll to position [11981, 0]
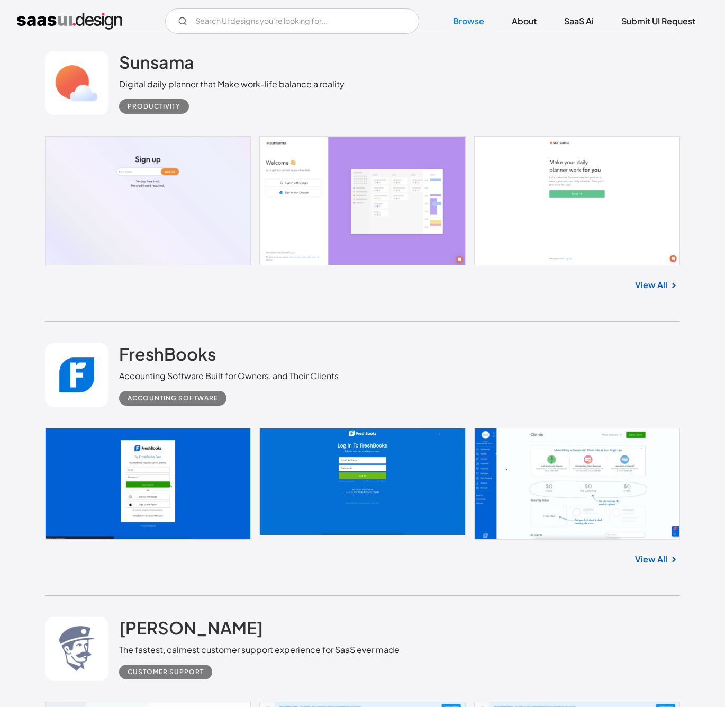
click at [335, 234] on link at bounding box center [362, 200] width 635 height 129
